Goal: Navigation & Orientation: Find specific page/section

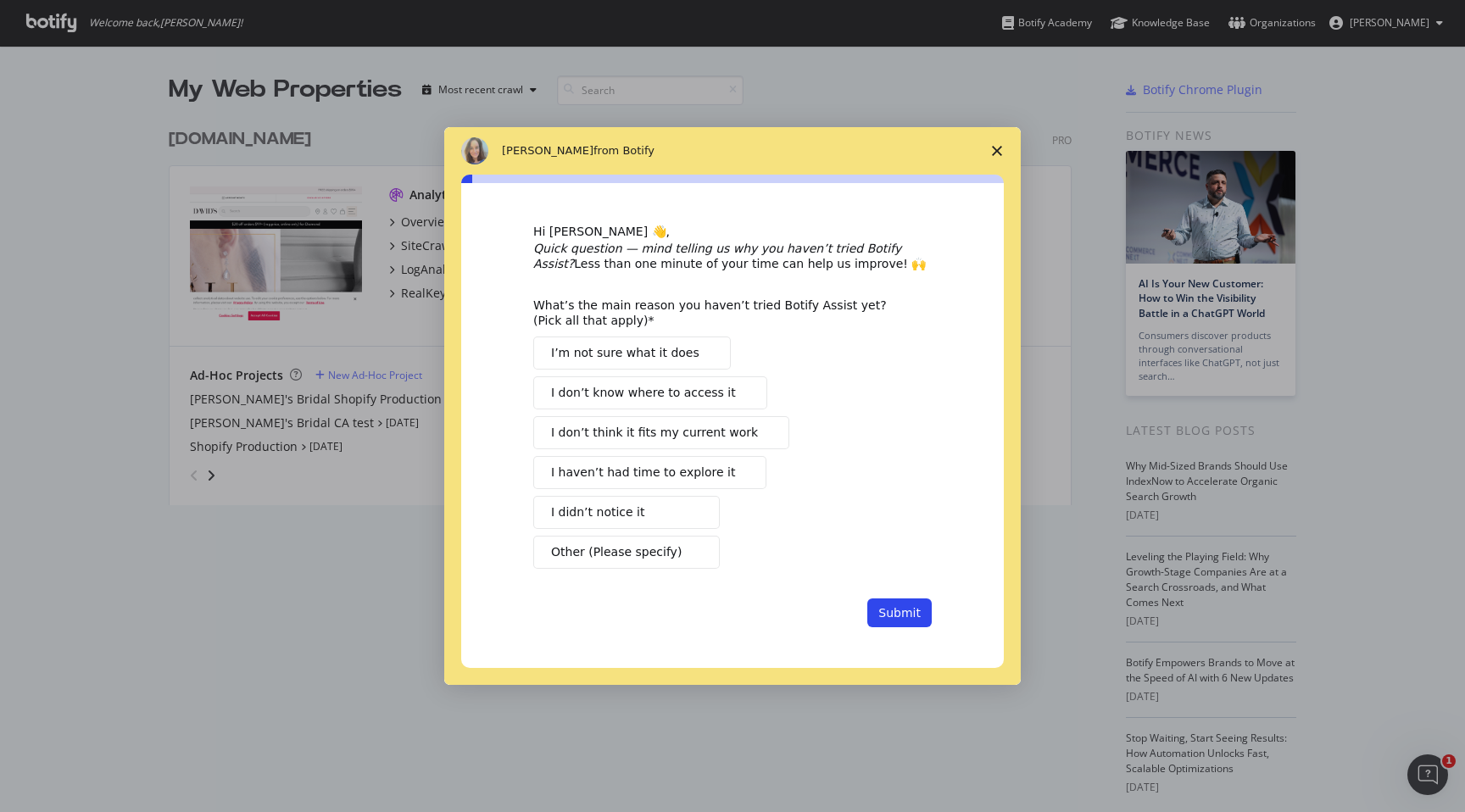
click at [994, 146] on icon "Close survey" at bounding box center [996, 150] width 10 height 10
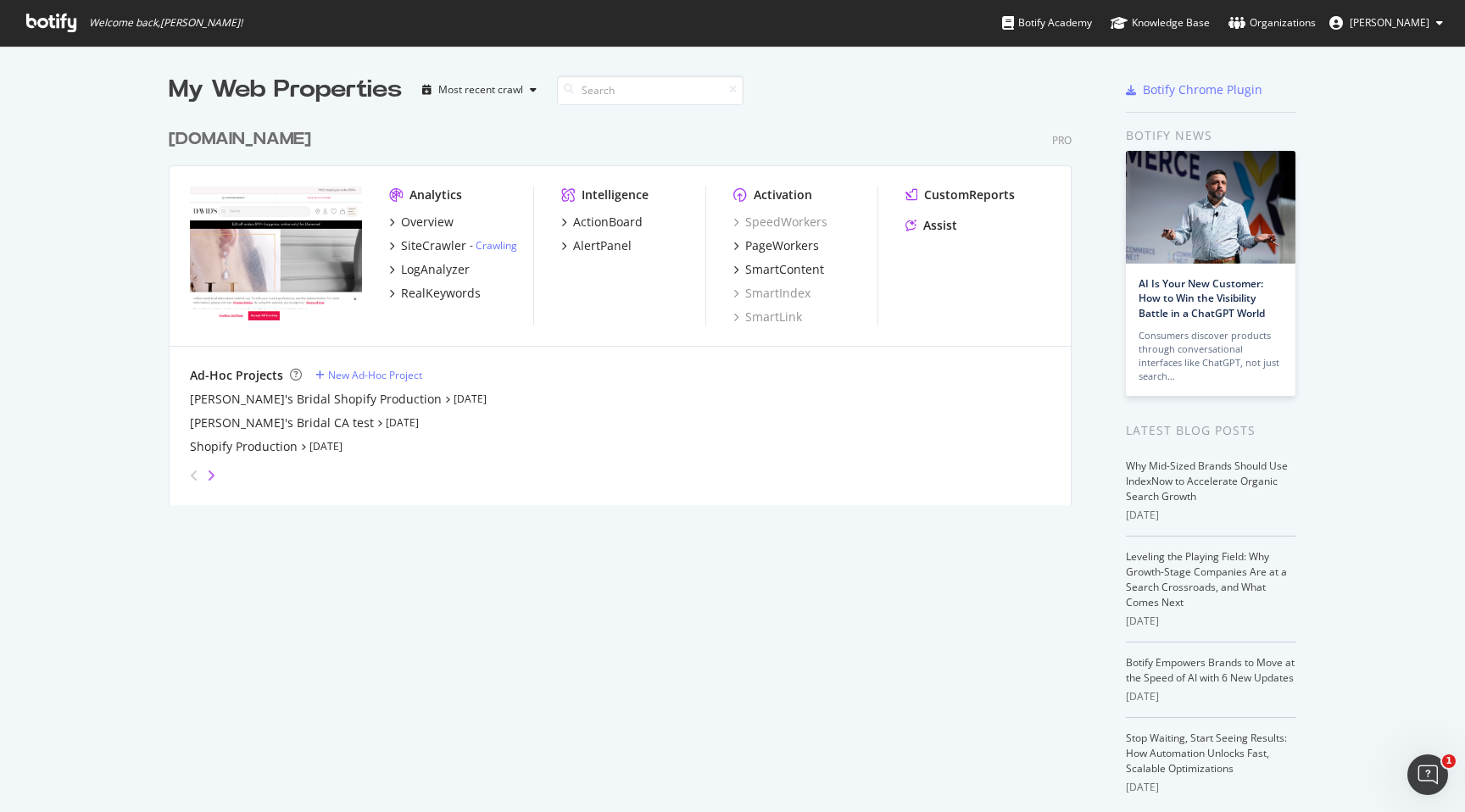
click at [212, 472] on icon "angle-right" at bounding box center [210, 475] width 8 height 14
click at [187, 475] on div "angle-left" at bounding box center [194, 475] width 22 height 27
click at [187, 468] on div "angle-left" at bounding box center [194, 475] width 22 height 27
click at [276, 263] on img "grid" at bounding box center [276, 255] width 172 height 137
click at [429, 222] on div "Overview" at bounding box center [427, 222] width 53 height 17
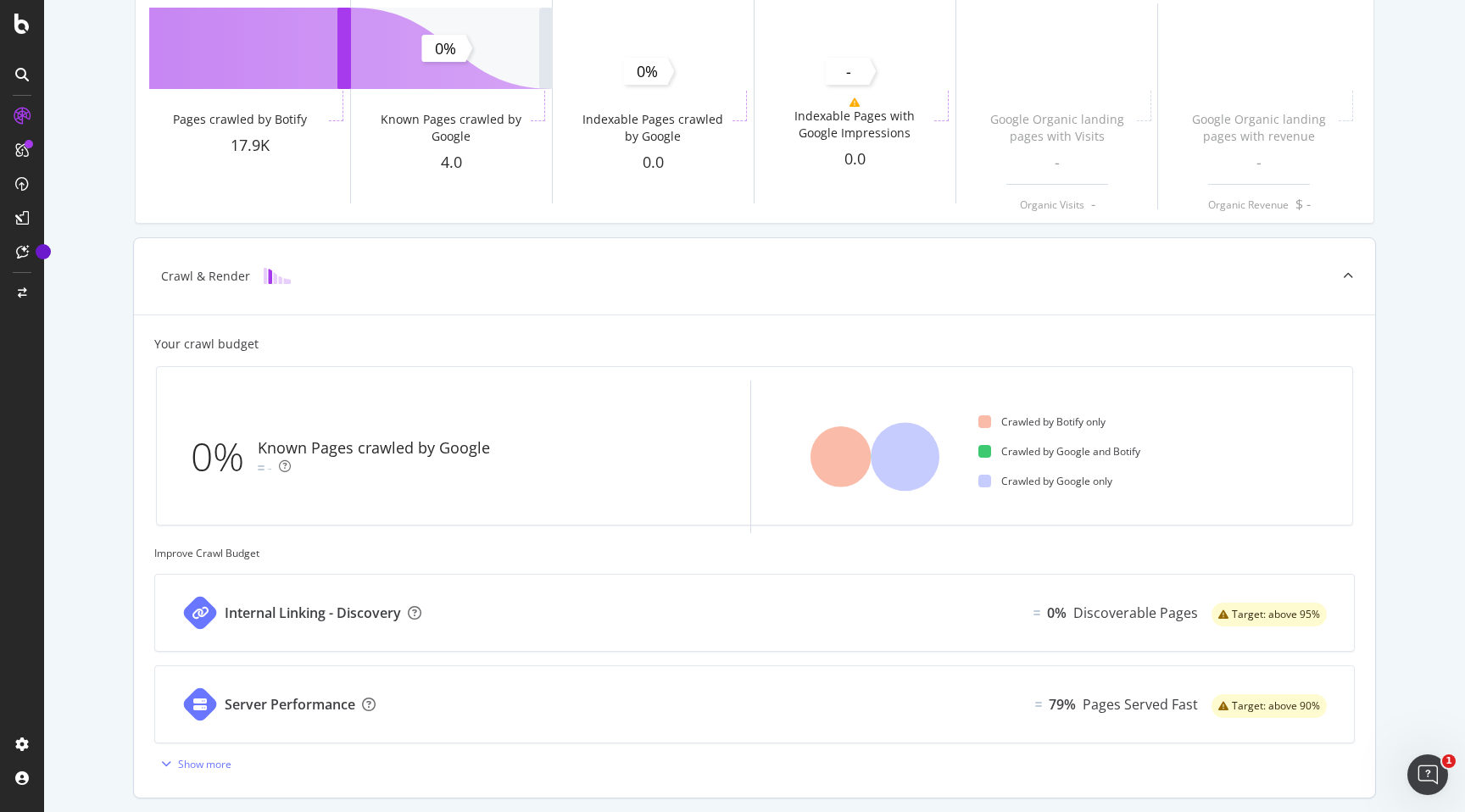
scroll to position [412, 0]
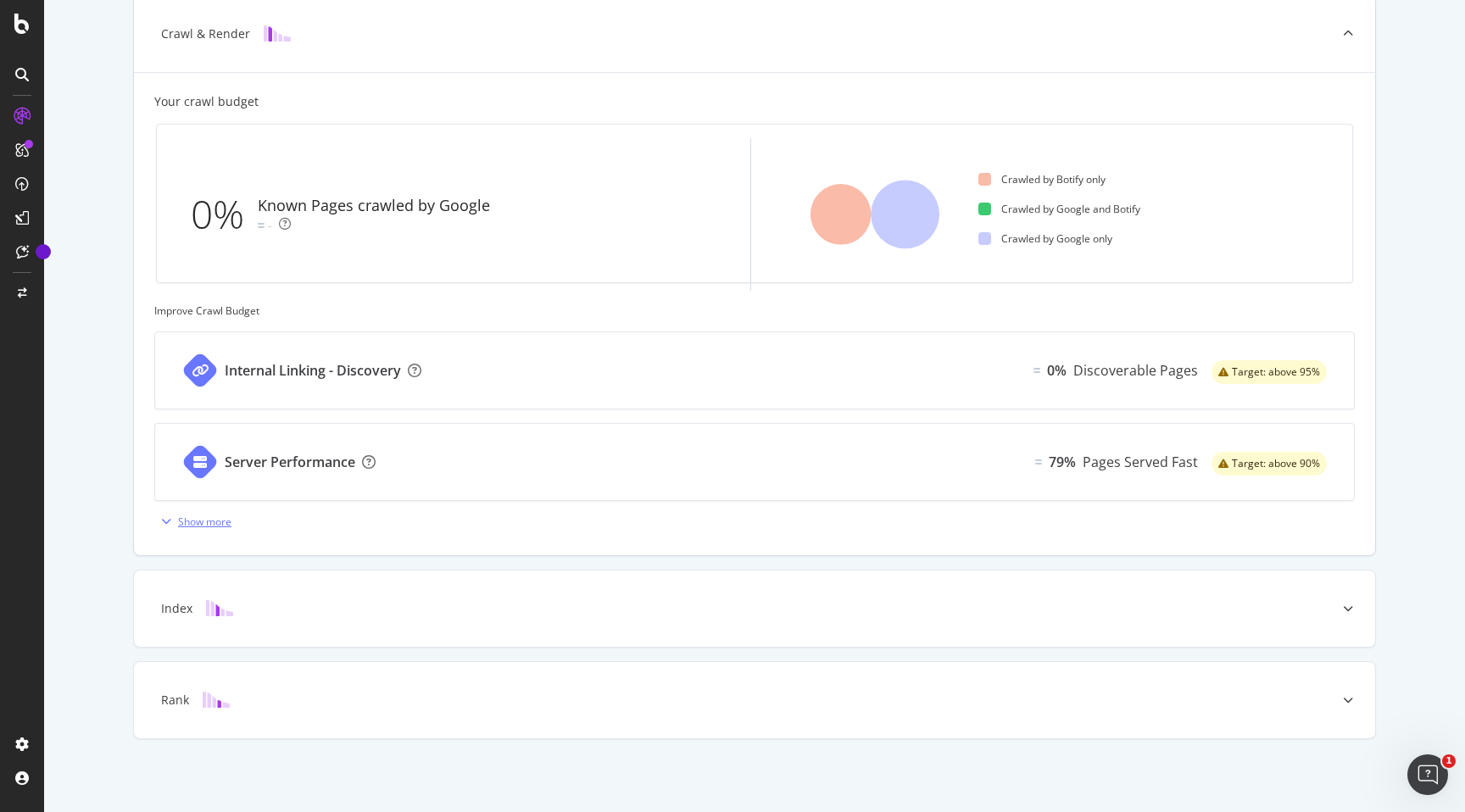
click at [159, 522] on div "button" at bounding box center [166, 521] width 24 height 10
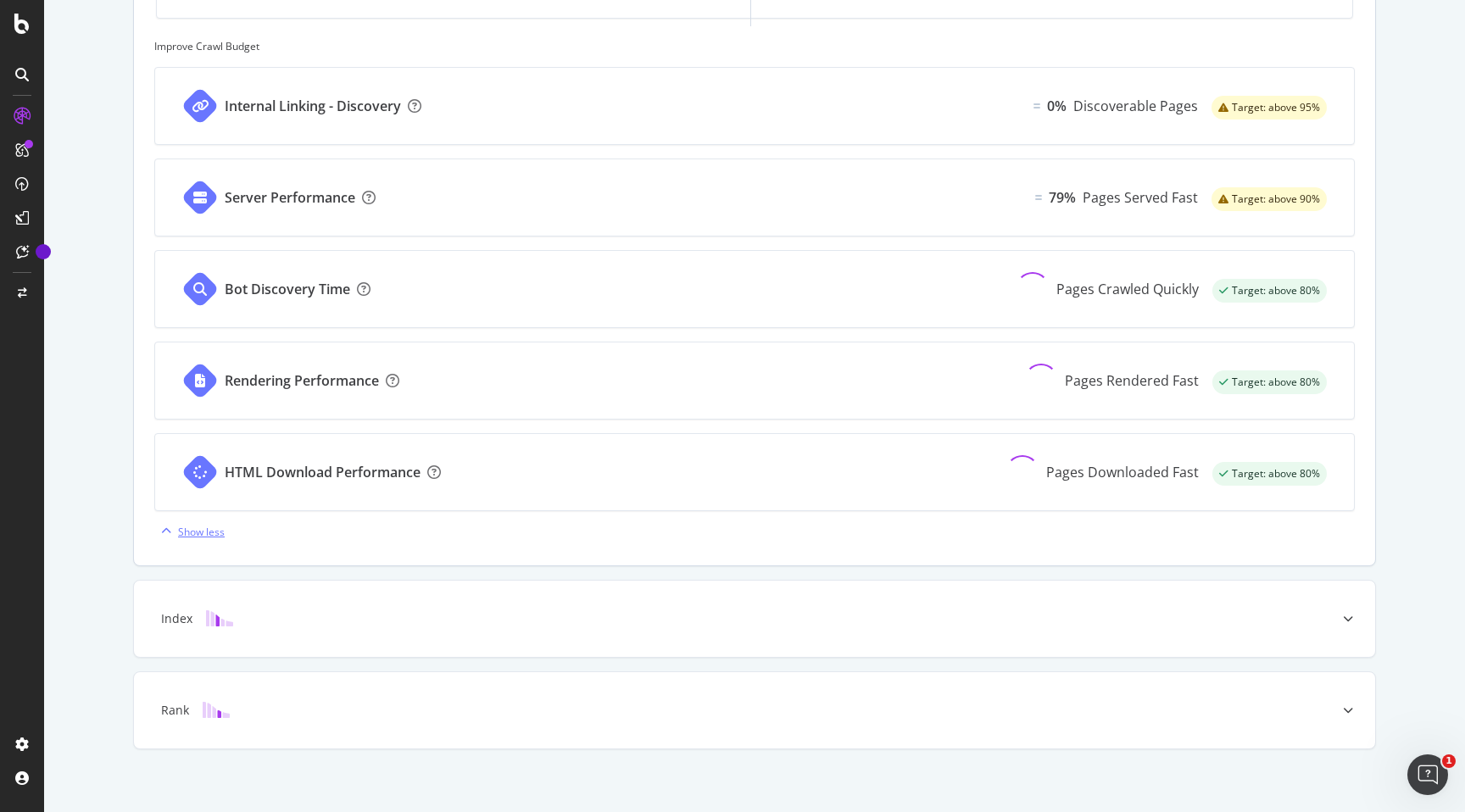
scroll to position [687, 0]
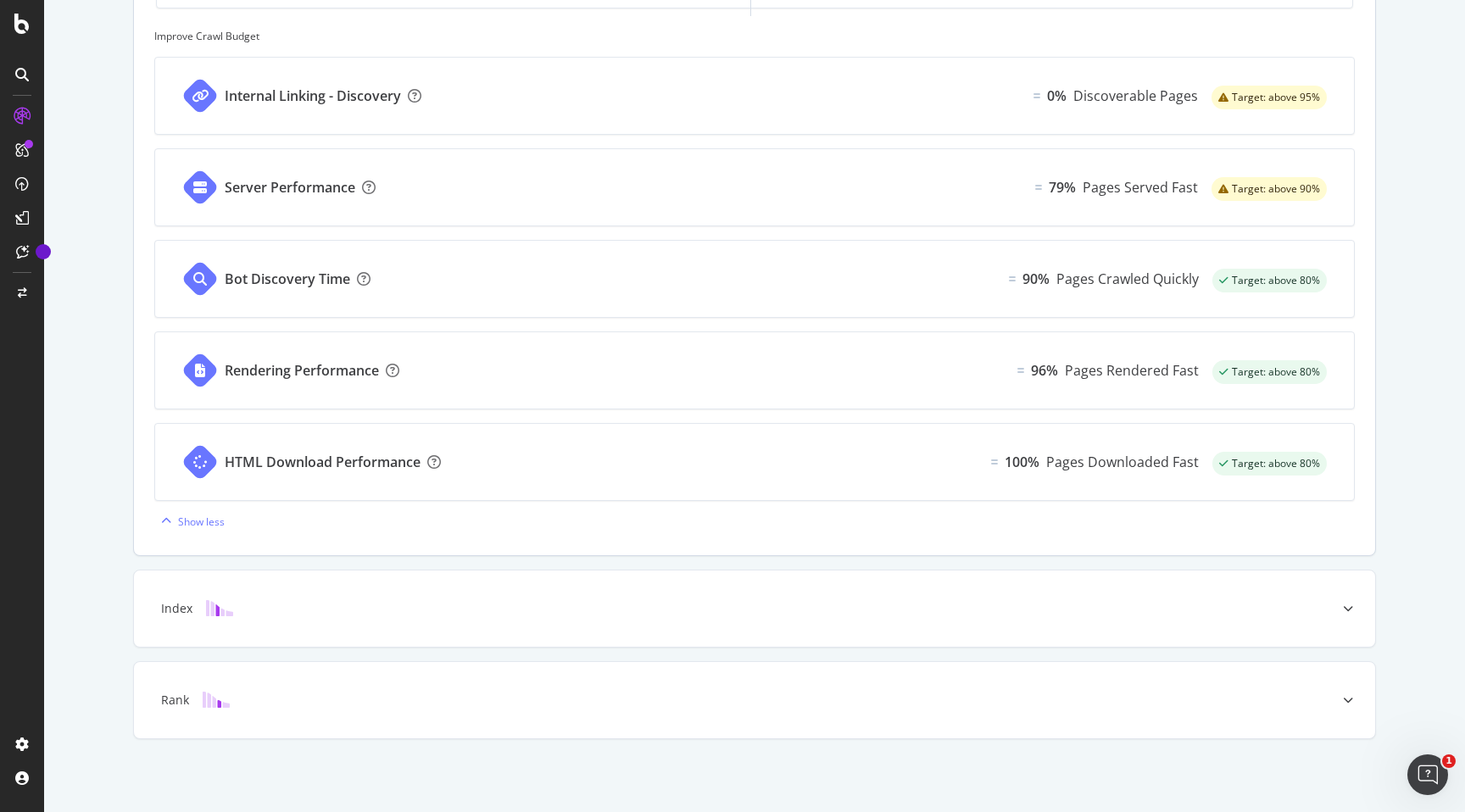
click at [460, 375] on div "Rendering Performance 96% Pages Rendered Fast Target: above 80%" at bounding box center [754, 370] width 1198 height 76
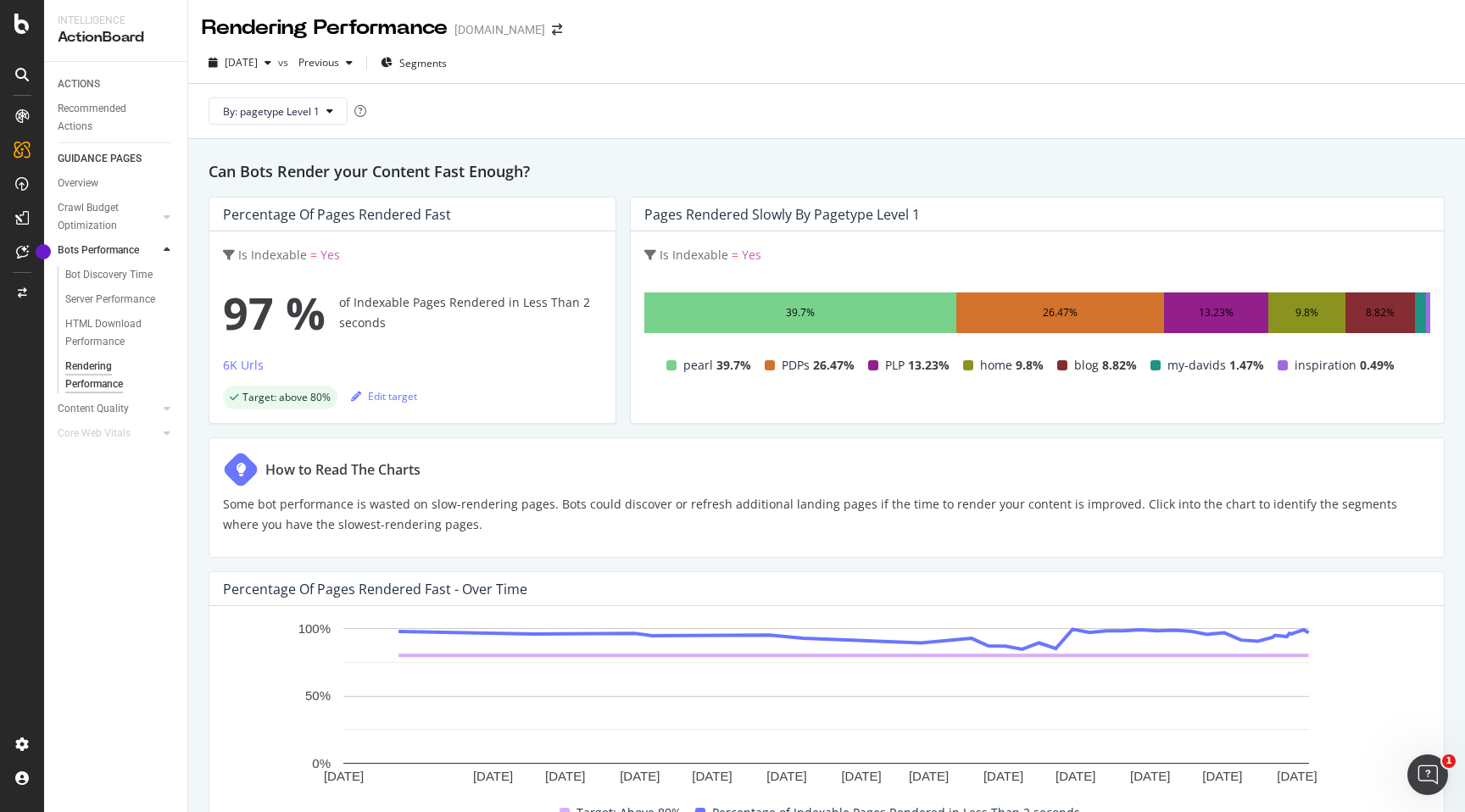
click at [23, 76] on icon at bounding box center [21, 74] width 14 height 14
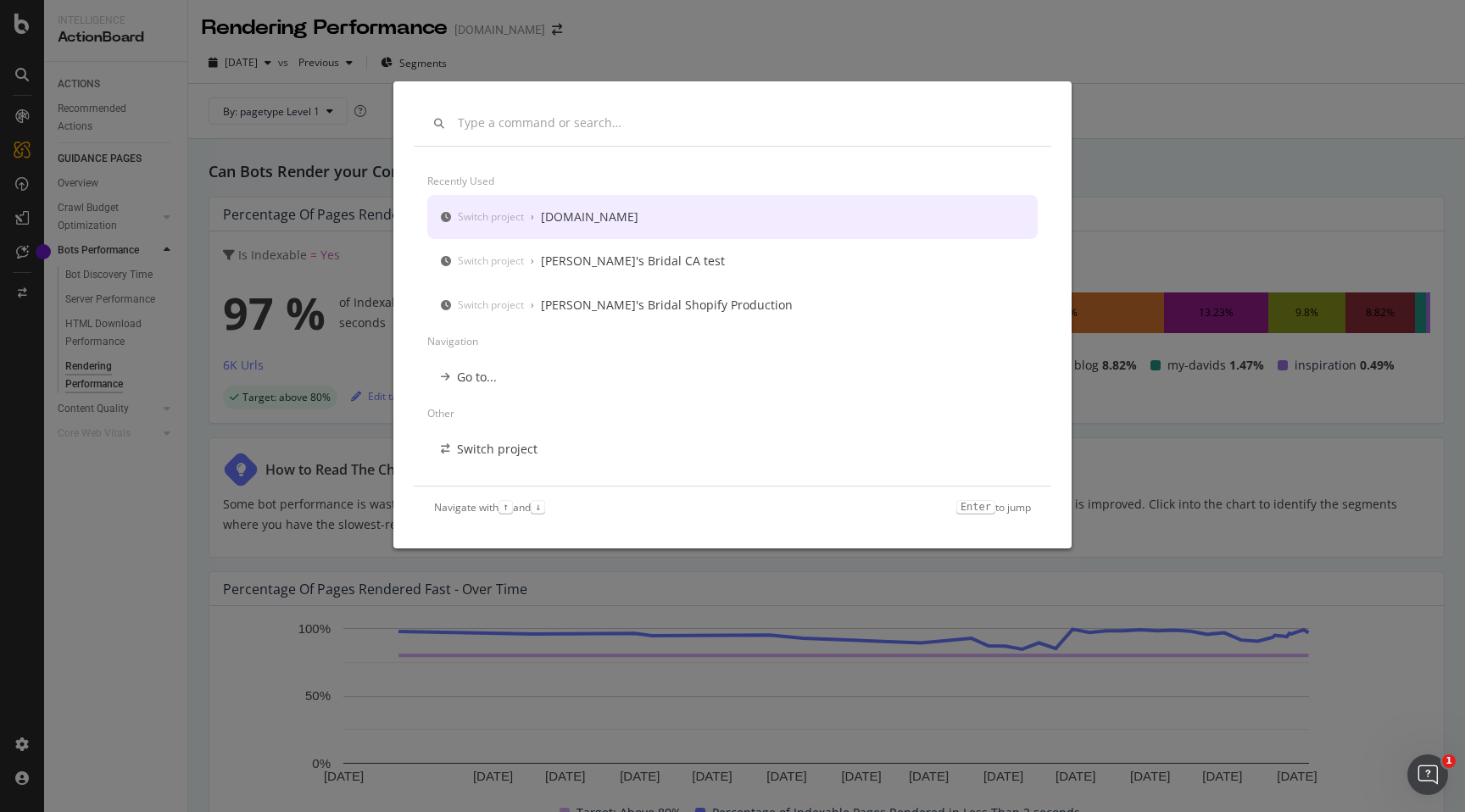
click at [588, 222] on div "[DOMAIN_NAME]" at bounding box center [589, 217] width 97 height 17
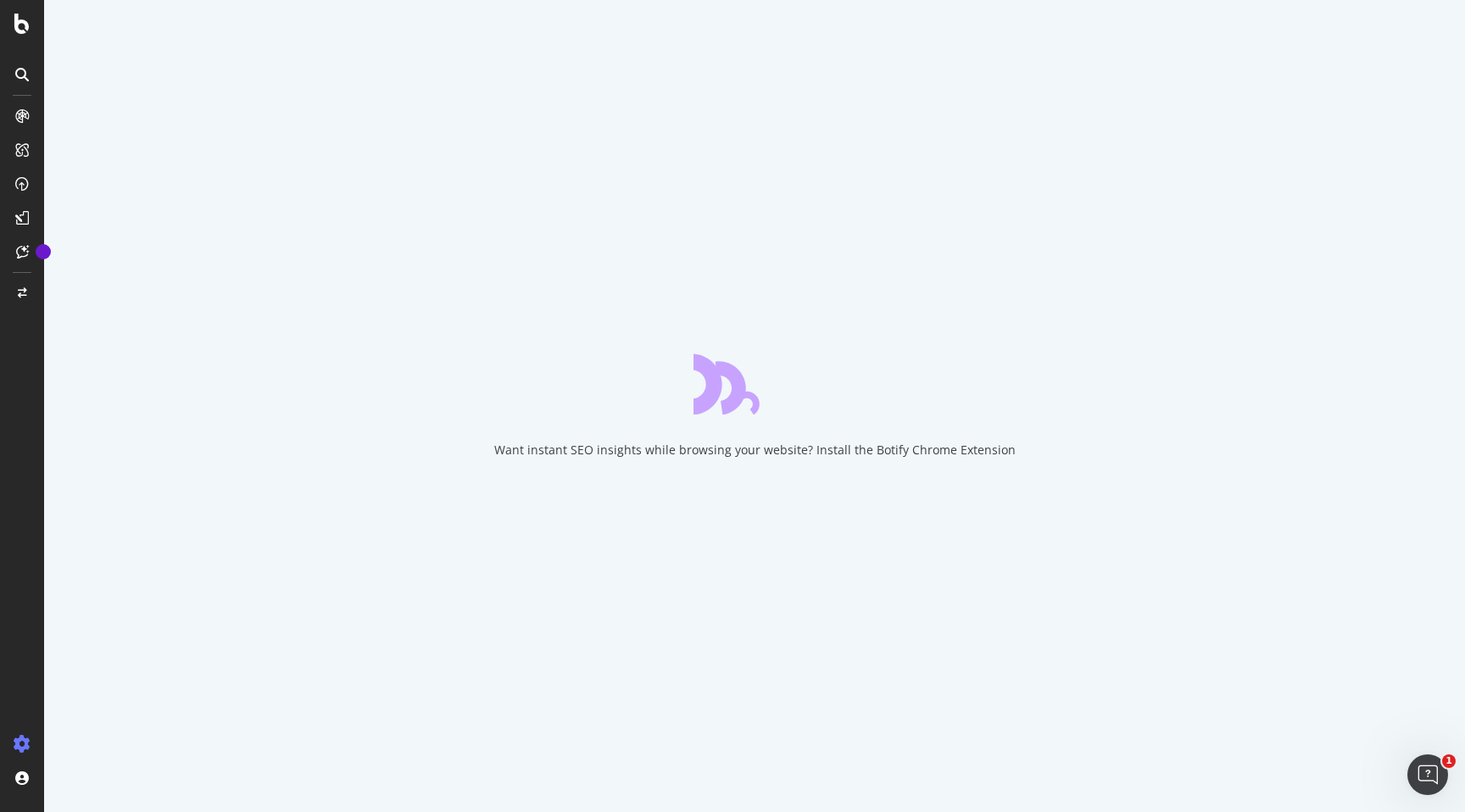
click at [15, 64] on div at bounding box center [21, 74] width 27 height 27
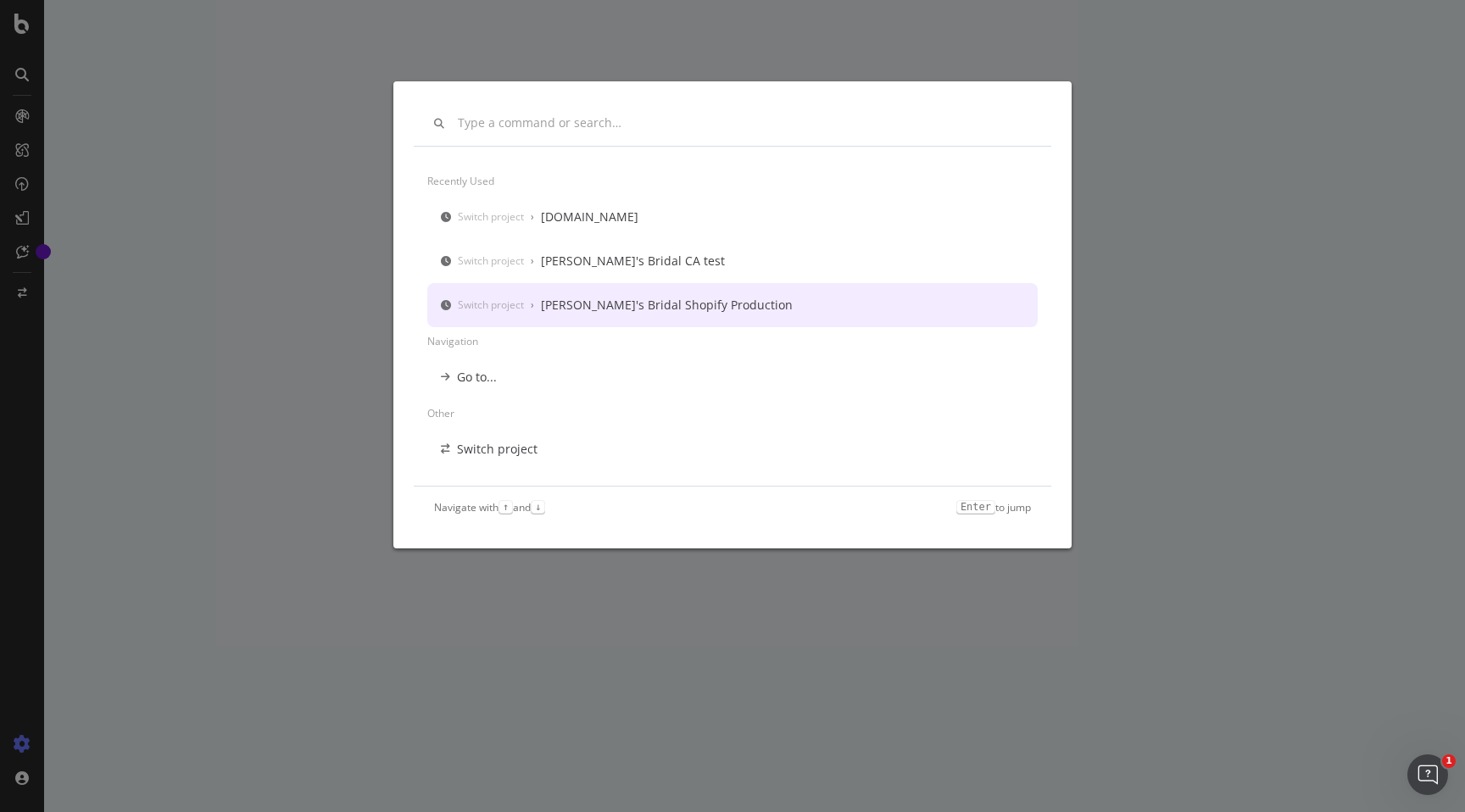
click at [589, 309] on div "[PERSON_NAME]'s Bridal Shopify Production" at bounding box center [666, 305] width 251 height 17
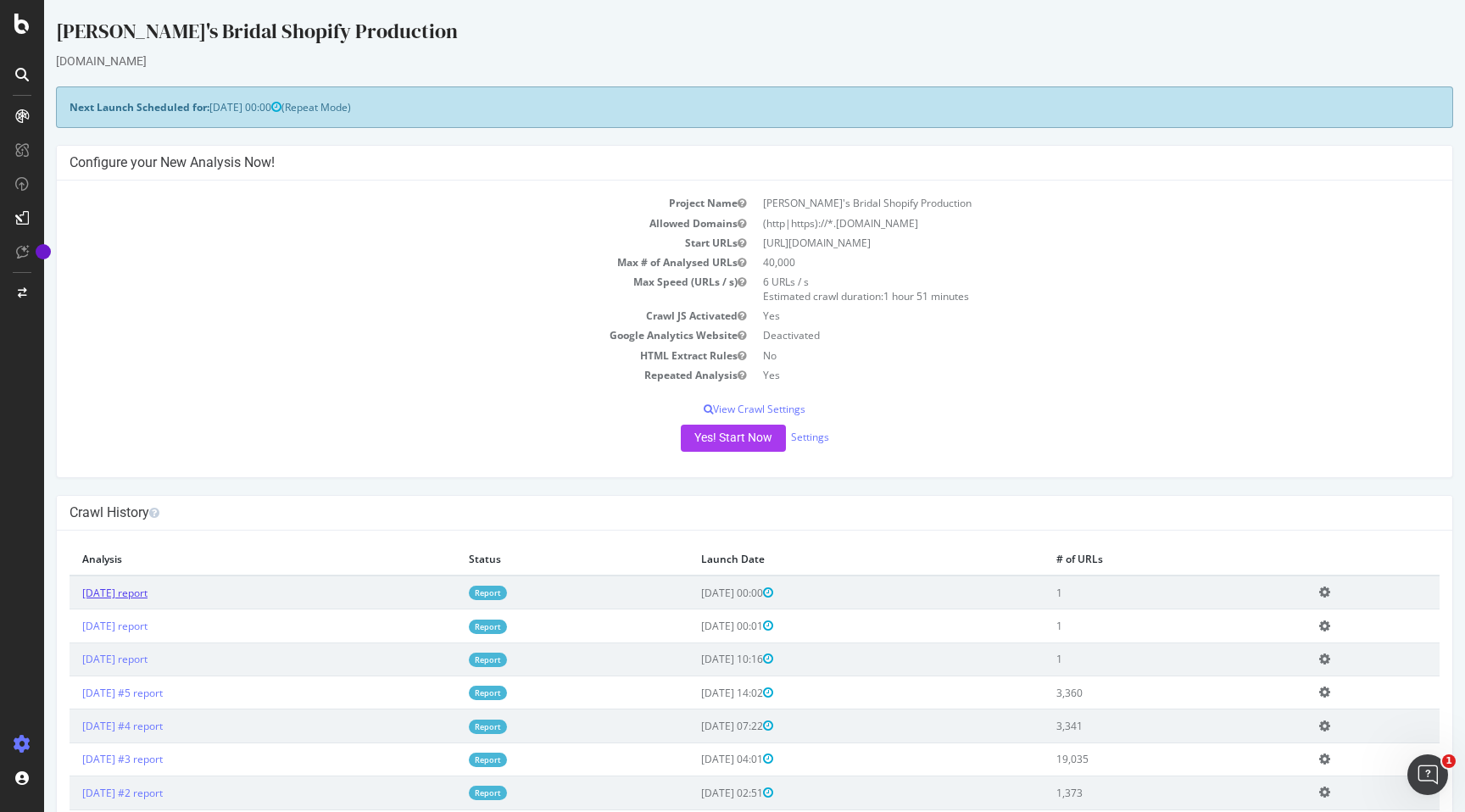
drag, startPoint x: 163, startPoint y: 590, endPoint x: 165, endPoint y: 572, distance: 18.1
